Goal: Task Accomplishment & Management: Use online tool/utility

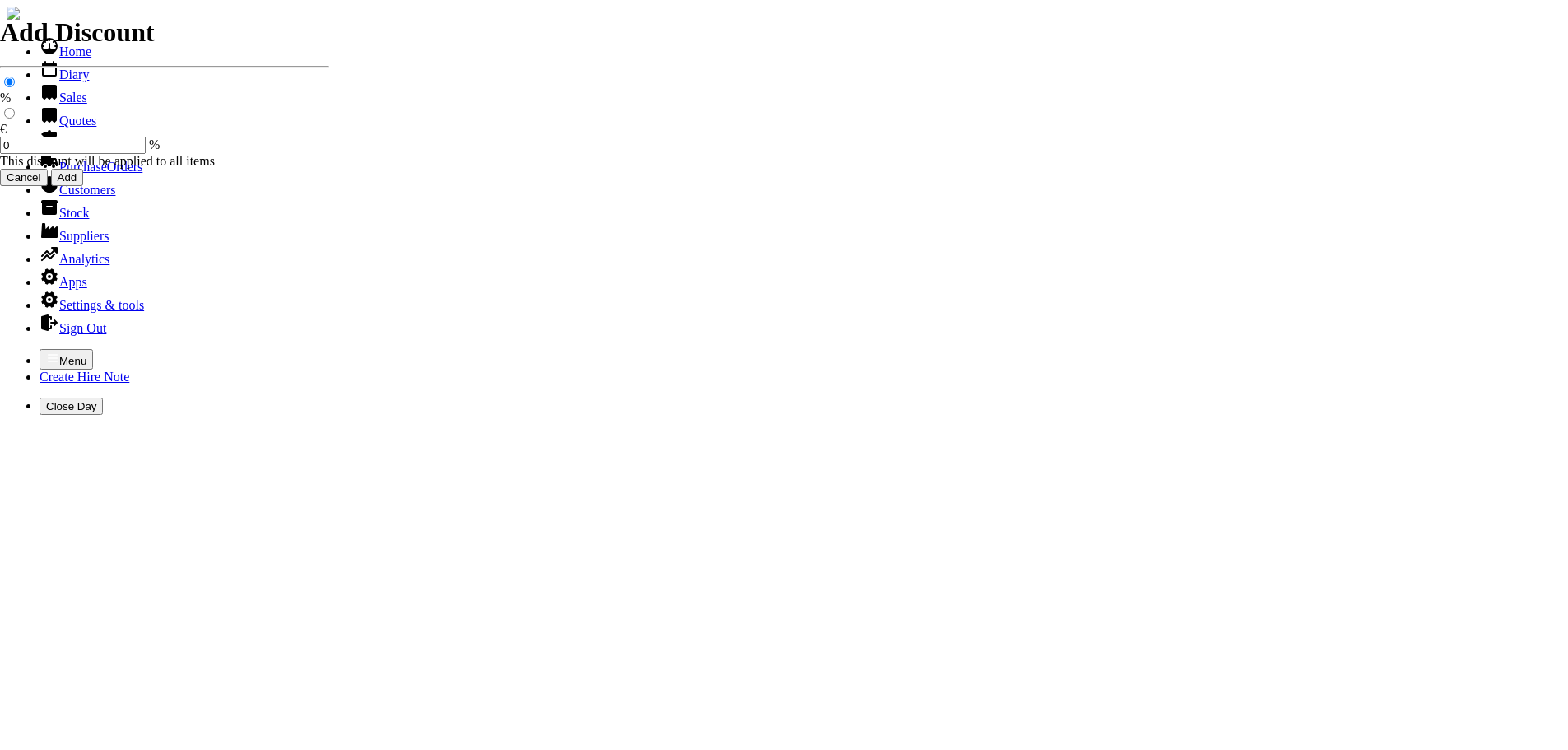
select select "HO"
click at [48, 354] on icon "button" at bounding box center [53, 358] width 10 height 8
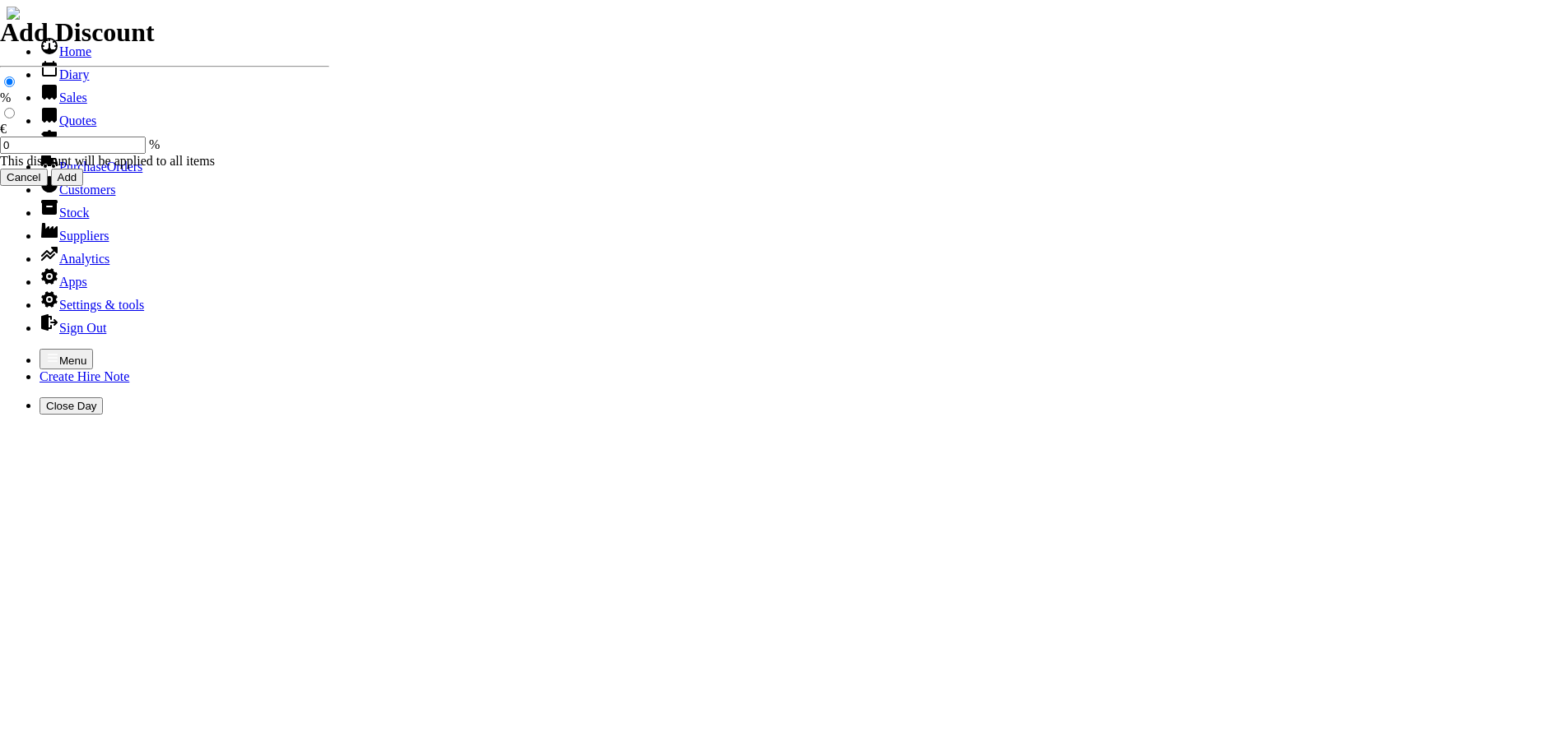
click at [63, 151] on link "Hire Notes" at bounding box center [78, 143] width 78 height 14
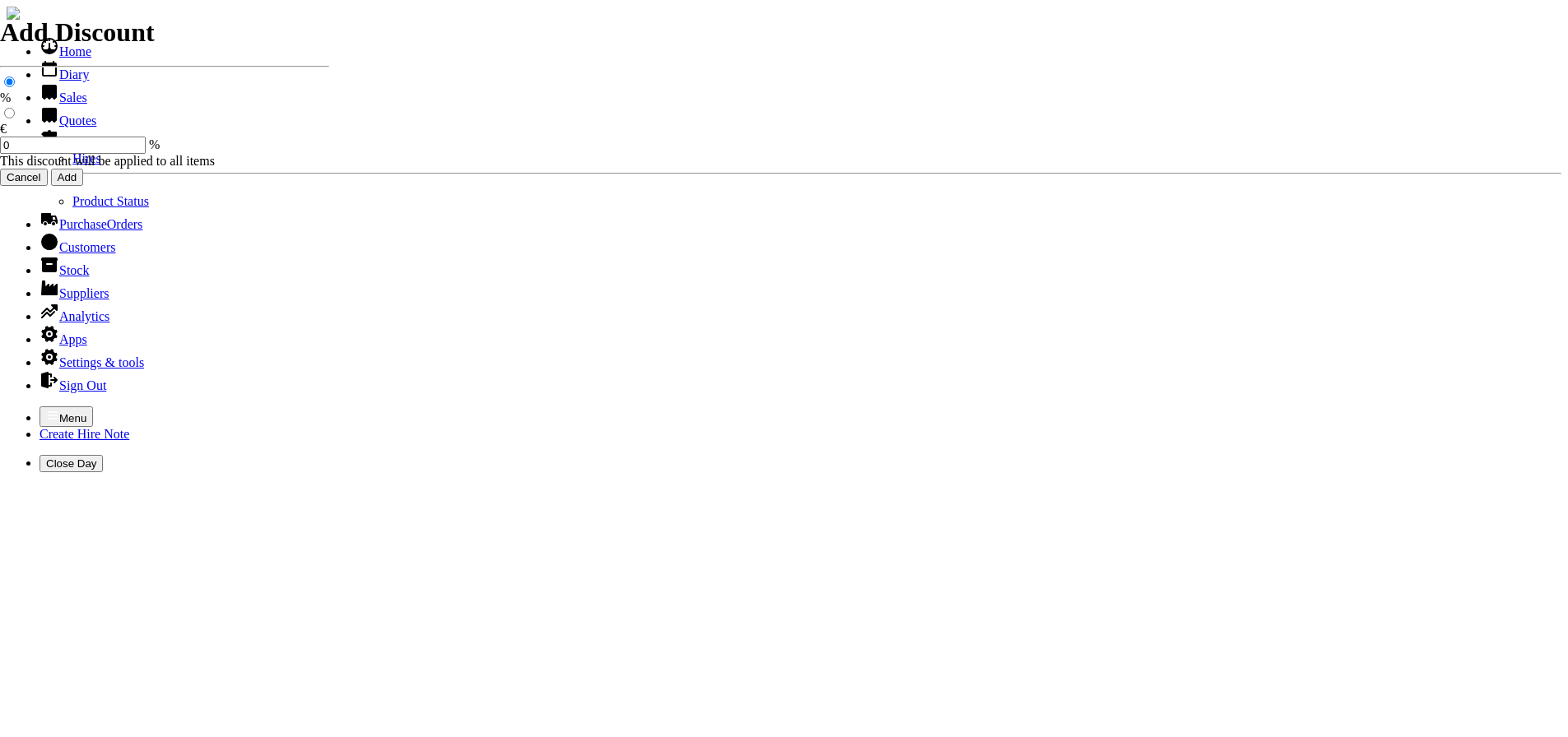
click at [73, 165] on link "Hires" at bounding box center [87, 158] width 29 height 14
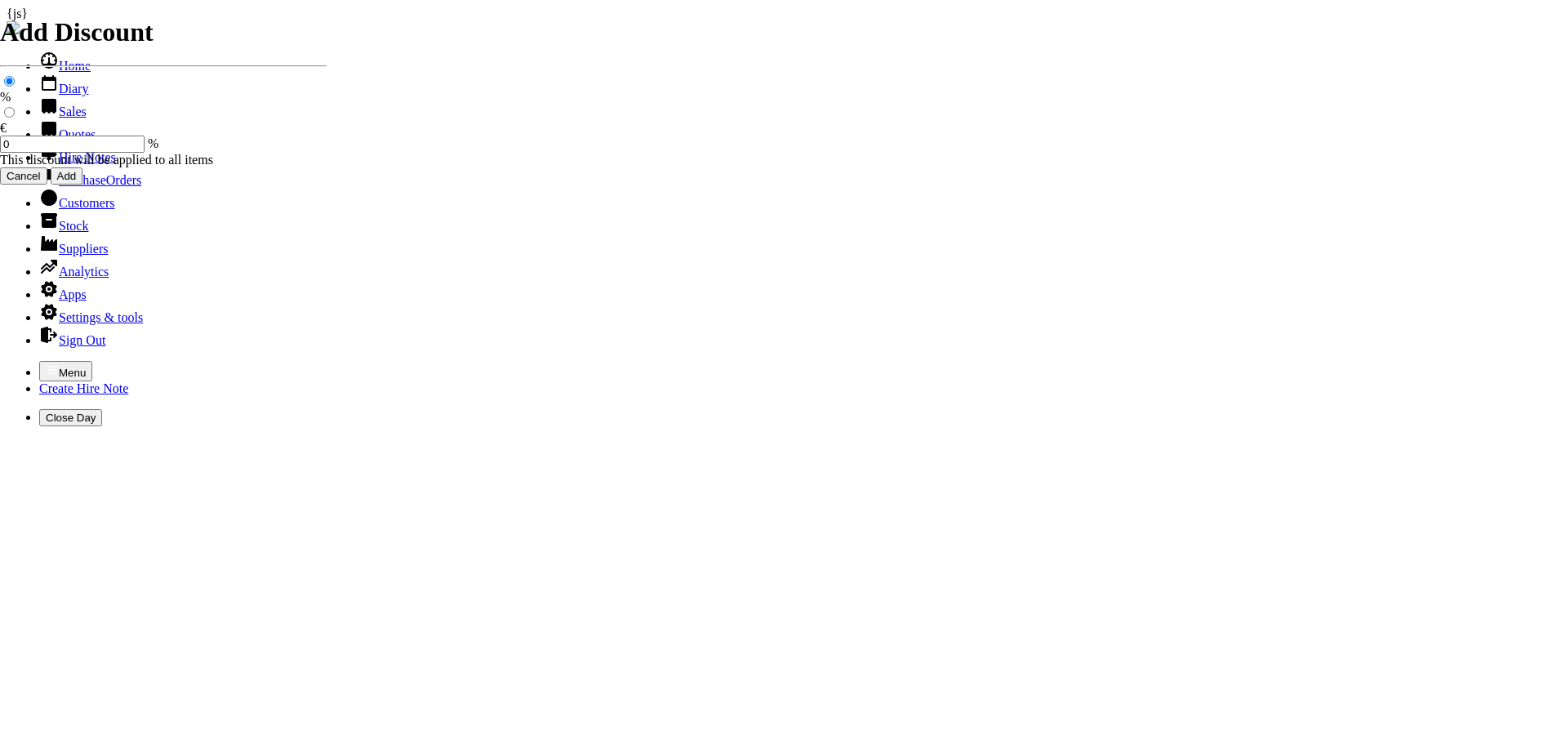
type input "ANDY"
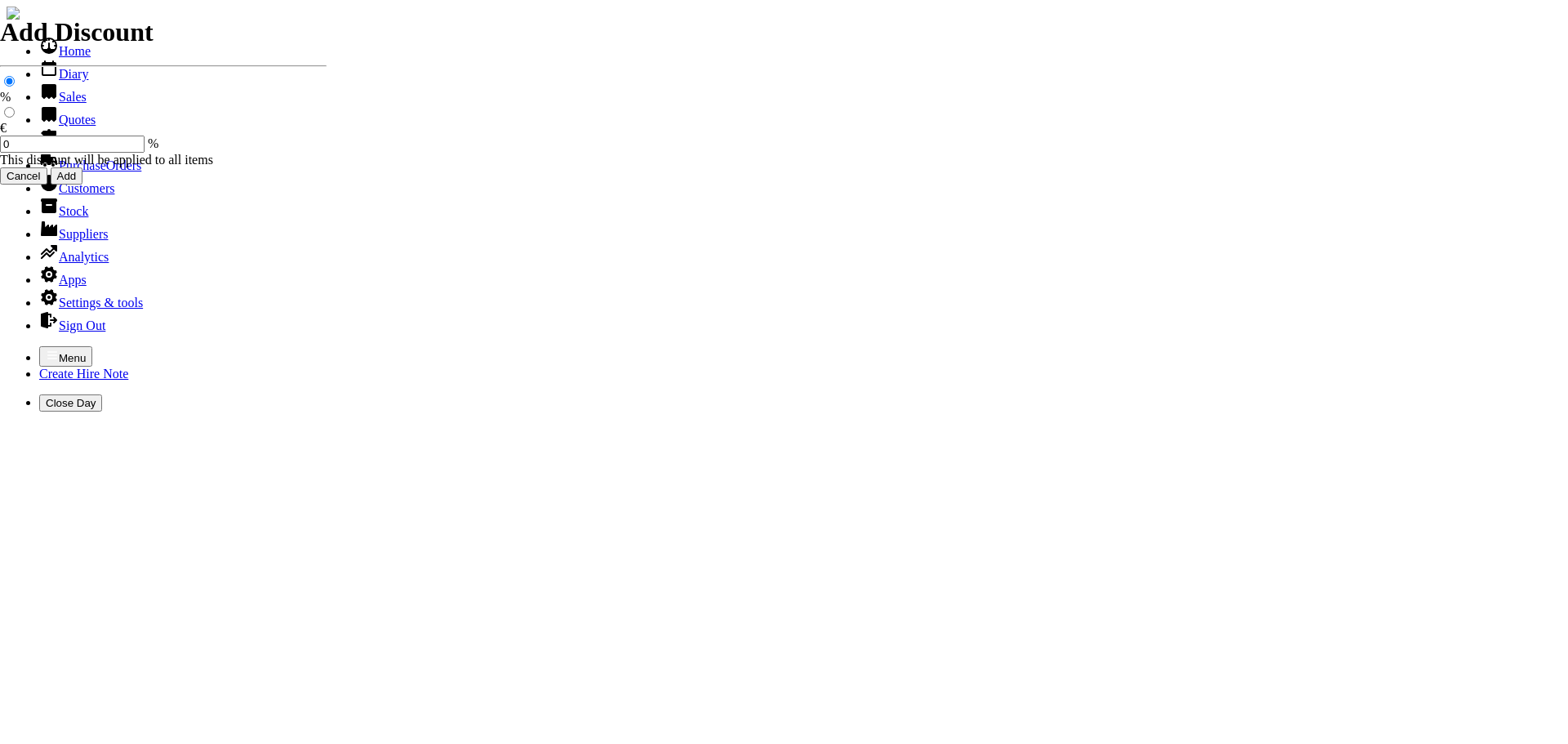
type input "24/09/2025"
type input "25.00"
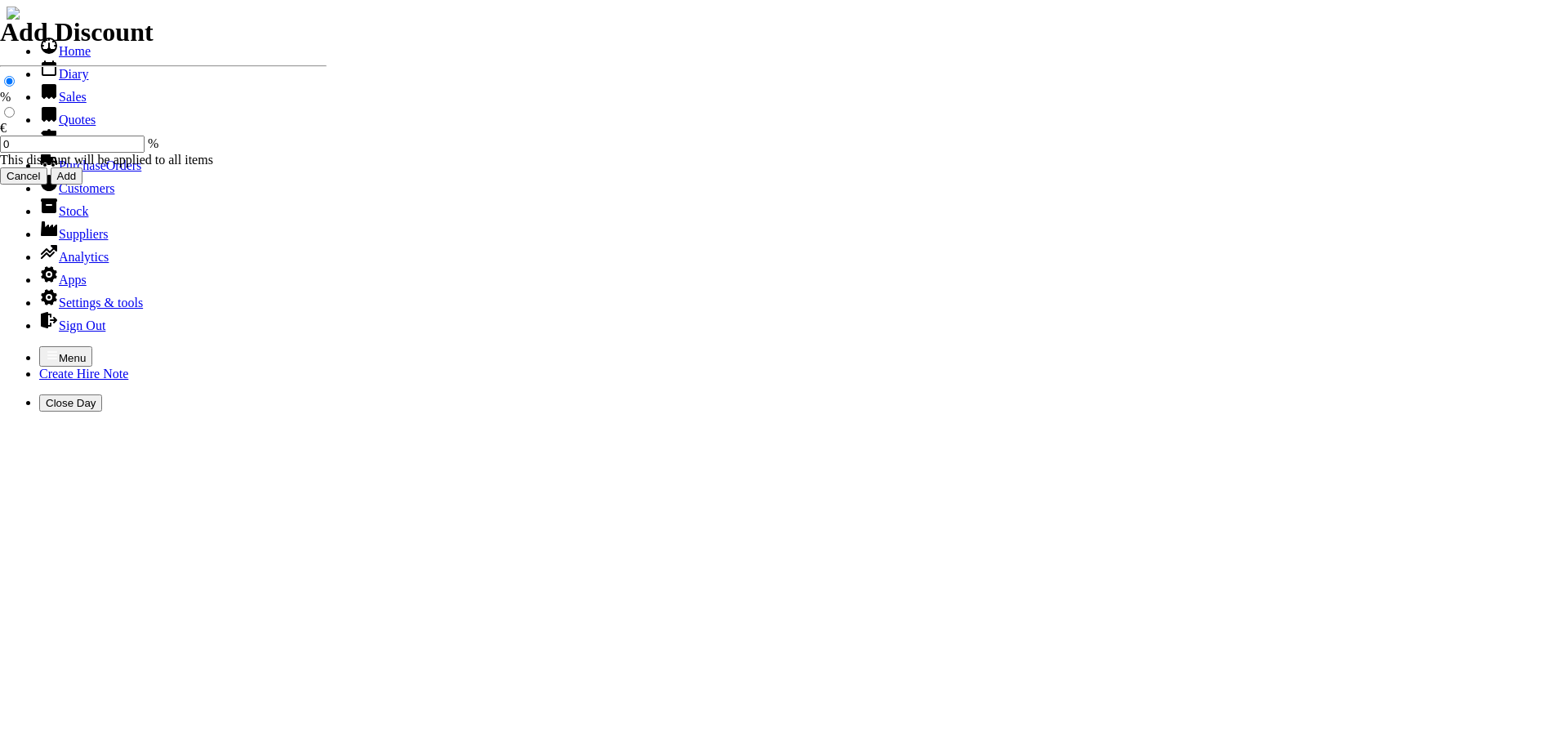
select select "HO"
select select "3"
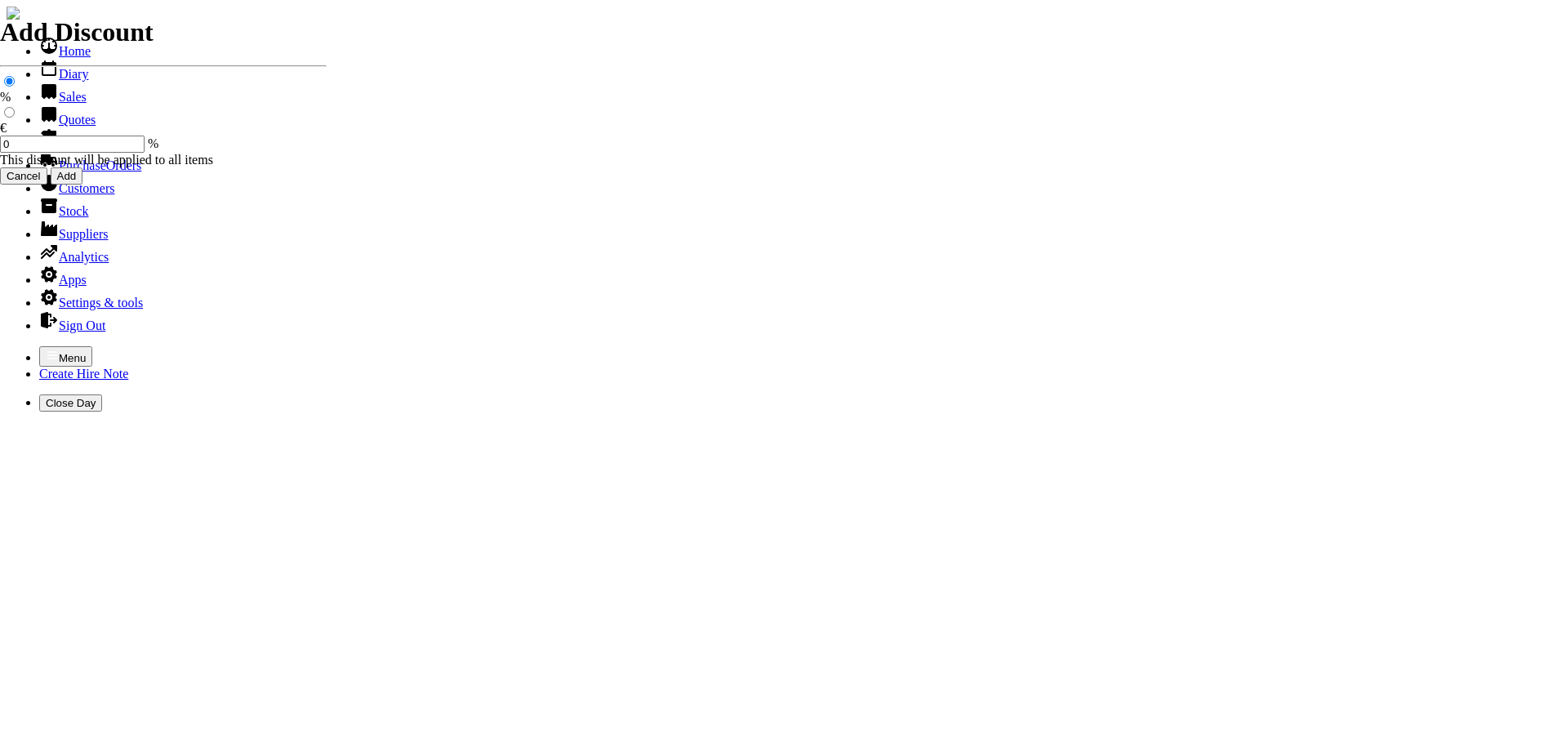
type input "101519"
type input "Manny Stynes"
